Goal: Transaction & Acquisition: Purchase product/service

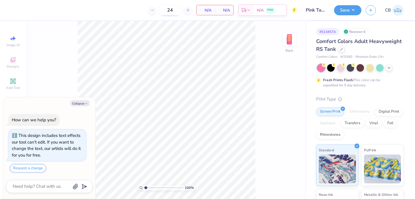
type textarea "x"
drag, startPoint x: 166, startPoint y: 10, endPoint x: 147, endPoint y: 10, distance: 19.0
click at [147, 10] on input "24" at bounding box center [151, 10] width 22 height 10
type input "50"
click at [80, 103] on button "Collapse" at bounding box center [79, 103] width 19 height 6
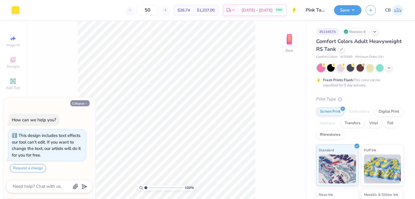
type textarea "x"
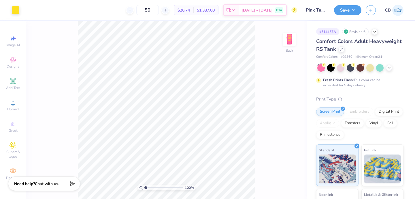
click at [94, 18] on div "50 $26.74 Per Item $1,337.00 Total Est. Delivery [DATE] - [DATE] FREE" at bounding box center [160, 10] width 273 height 20
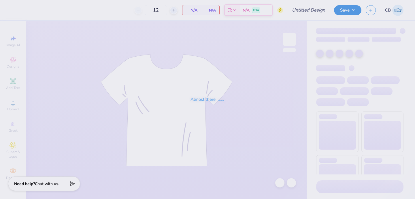
type input "Football Schedule"
type input "24"
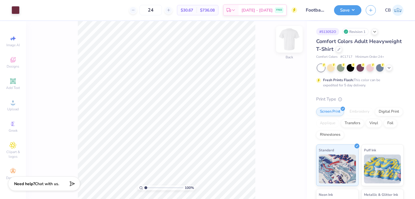
click at [290, 43] on img at bounding box center [289, 39] width 23 height 23
click at [14, 104] on circle at bounding box center [12, 104] width 3 height 3
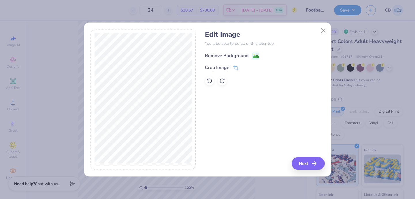
click at [253, 55] on image at bounding box center [256, 56] width 6 height 6
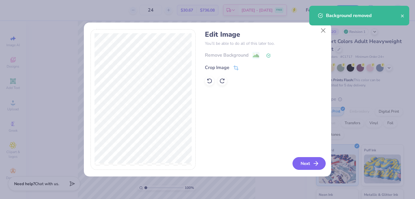
click at [314, 168] on button "Next" at bounding box center [309, 163] width 33 height 13
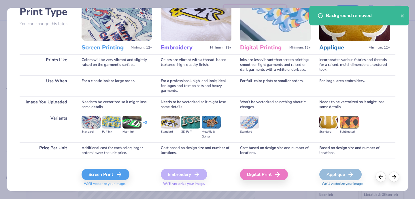
scroll to position [60, 0]
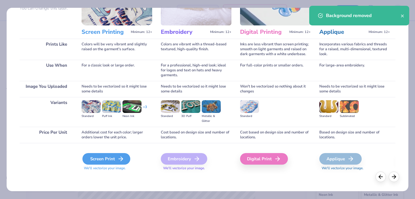
click at [109, 160] on div "Screen Print" at bounding box center [106, 159] width 48 height 12
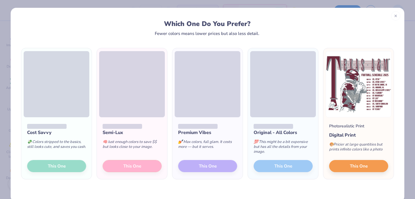
scroll to position [11, 0]
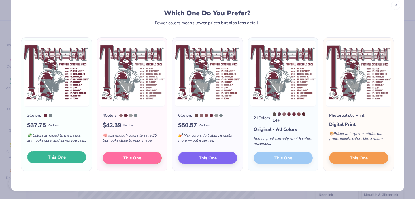
click at [56, 155] on span "This One" at bounding box center [57, 157] width 18 height 7
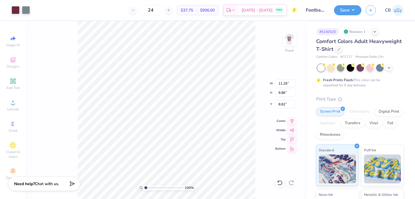
type input "13.66"
type input "11.93"
type input "3.00"
drag, startPoint x: 164, startPoint y: 10, endPoint x: 149, endPoint y: 10, distance: 15.6
click at [149, 10] on input "24" at bounding box center [151, 10] width 22 height 10
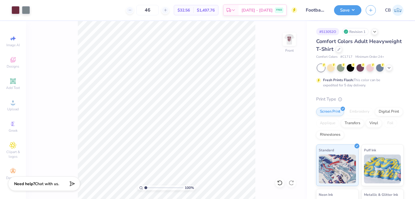
click at [115, 11] on div "46 $32.56 Per Item $1,497.76 Total Est. Delivery Sep 18 - 21 FREE" at bounding box center [165, 10] width 263 height 20
click at [97, 10] on div "46 $32.56 Per Item $1,497.76 Total Est. Delivery Sep 18 - 21 FREE" at bounding box center [165, 10] width 263 height 20
drag, startPoint x: 161, startPoint y: 10, endPoint x: 139, endPoint y: 10, distance: 22.2
click at [139, 10] on div "46" at bounding box center [147, 10] width 43 height 10
click at [81, 12] on div "46 $32.56 Per Item $1,497.76 Total Est. Delivery Sep 18 - 21 FREE" at bounding box center [165, 10] width 263 height 20
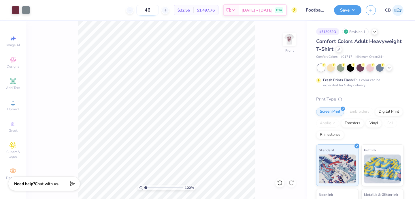
drag, startPoint x: 159, startPoint y: 9, endPoint x: 151, endPoint y: 9, distance: 8.9
click at [151, 9] on input "46" at bounding box center [147, 10] width 22 height 10
type input "24"
click at [105, 15] on div "24 $37.75 Per Item $906.00 Total Est. Delivery Sep 18 - 21 FREE" at bounding box center [165, 10] width 263 height 20
click at [16, 105] on icon at bounding box center [13, 102] width 7 height 7
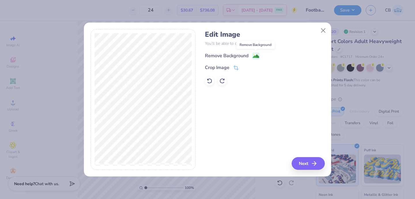
click at [257, 57] on image at bounding box center [256, 56] width 6 height 6
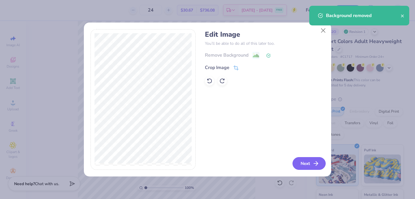
click at [303, 158] on button "Next" at bounding box center [309, 163] width 33 height 13
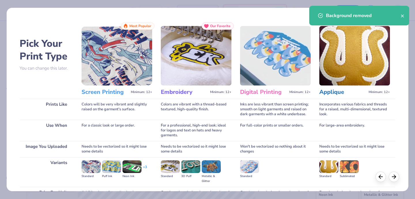
scroll to position [60, 0]
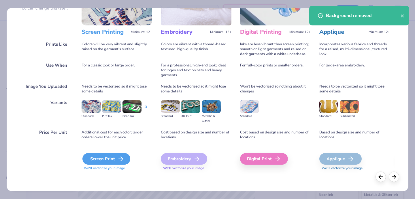
click at [111, 161] on div "Screen Print" at bounding box center [106, 159] width 48 height 12
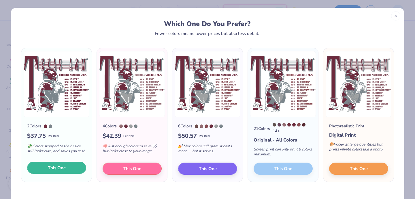
click at [57, 168] on span "This One" at bounding box center [57, 167] width 18 height 7
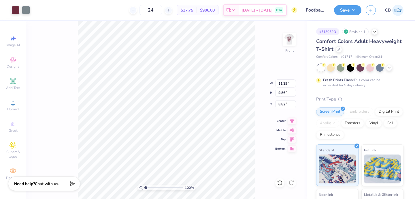
type input "3.00"
type input "12.27"
type input "10.71"
click at [288, 42] on img at bounding box center [289, 39] width 23 height 23
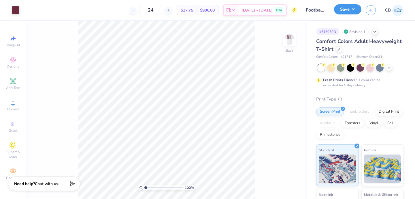
click at [346, 10] on button "Save" at bounding box center [347, 9] width 27 height 10
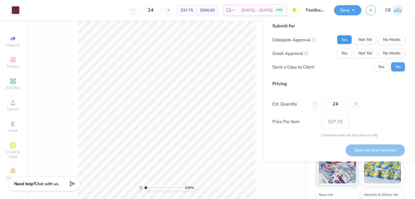
click at [348, 42] on button "Yes" at bounding box center [344, 39] width 15 height 9
click at [348, 54] on button "Yes" at bounding box center [344, 53] width 15 height 9
click at [359, 148] on button "Save as new revision" at bounding box center [375, 150] width 59 height 12
type input "$37.75"
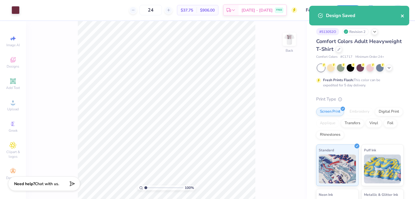
click at [401, 18] on icon "close" at bounding box center [403, 16] width 4 height 5
